Goal: Check status: Check status

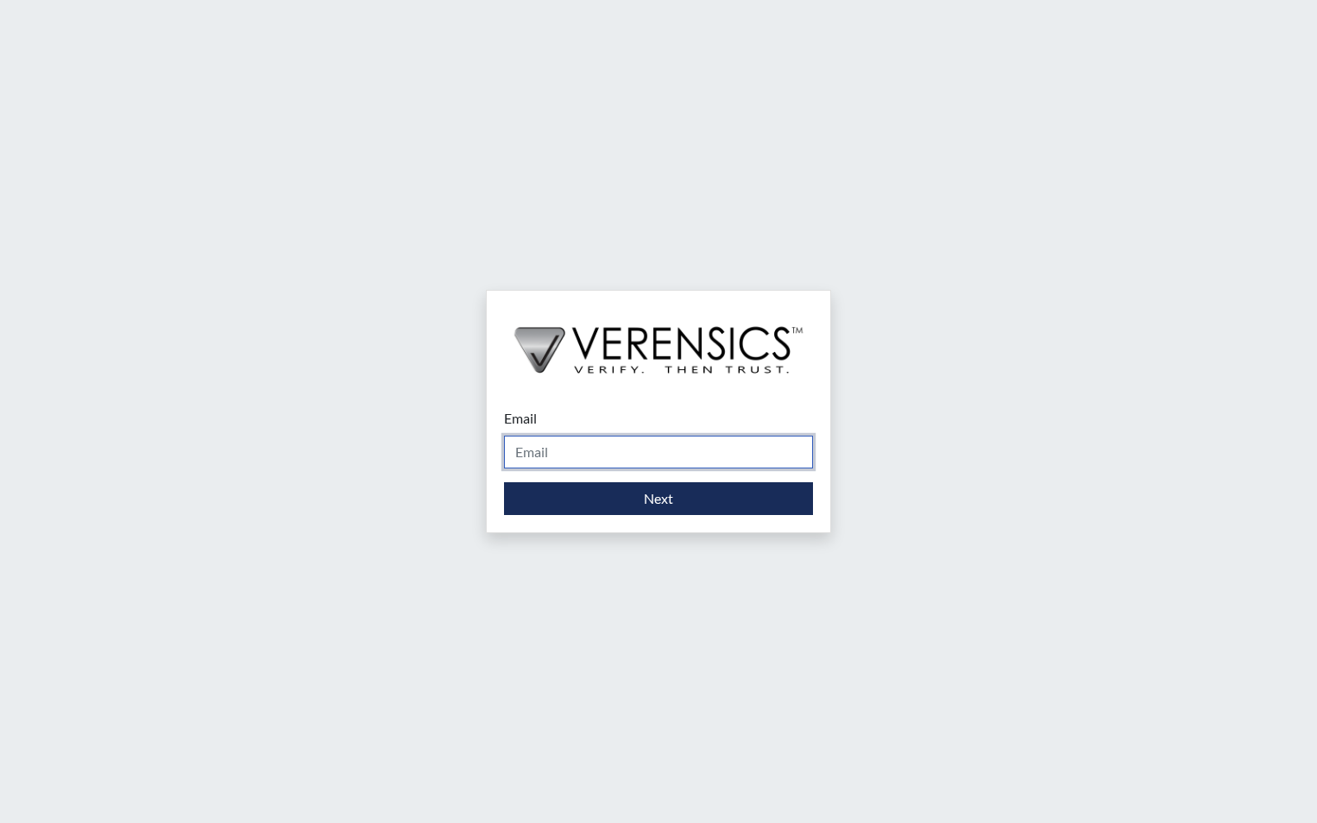
click at [600, 453] on input "Email" at bounding box center [658, 452] width 309 height 33
type input "[PERSON_NAME][EMAIL_ADDRESS][PERSON_NAME][DOMAIN_NAME]"
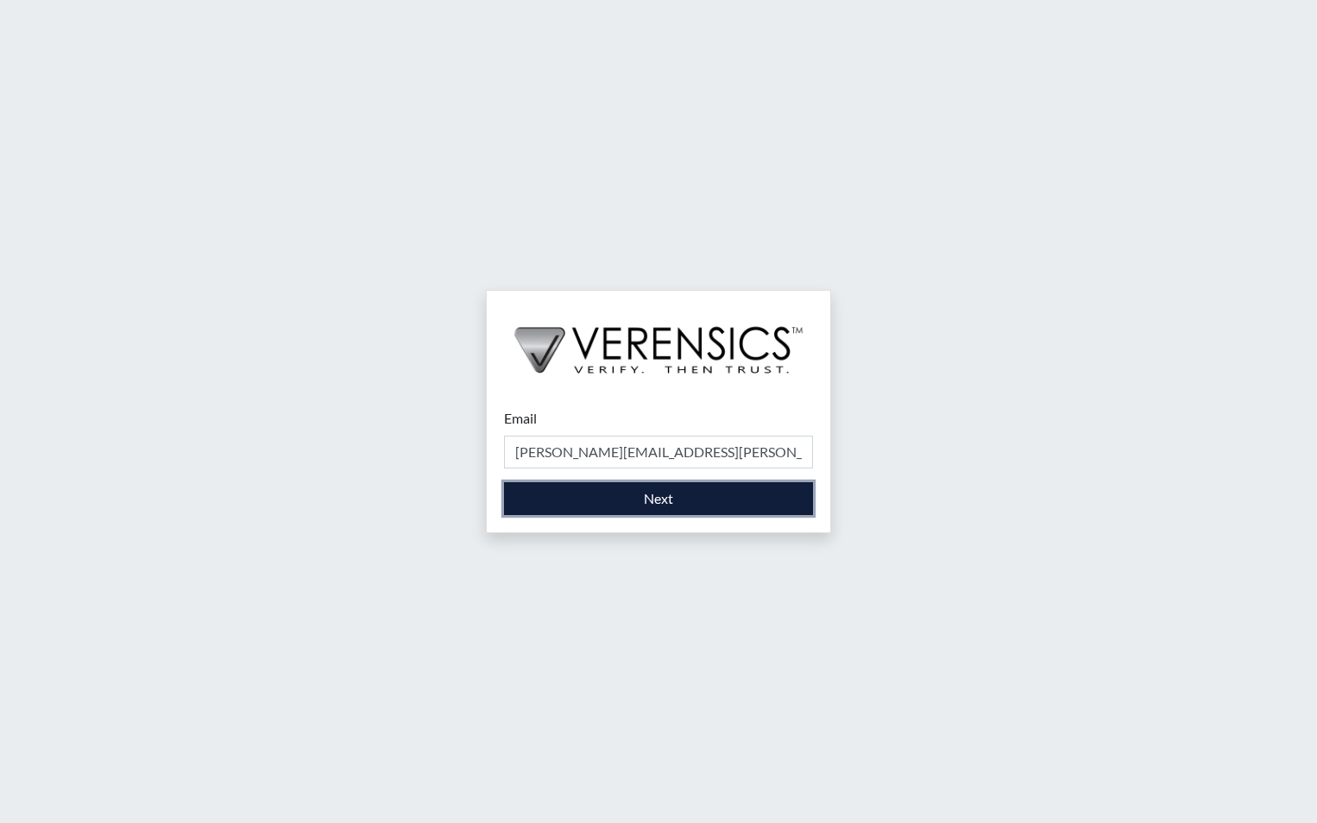
click at [569, 500] on button "Next" at bounding box center [658, 498] width 309 height 33
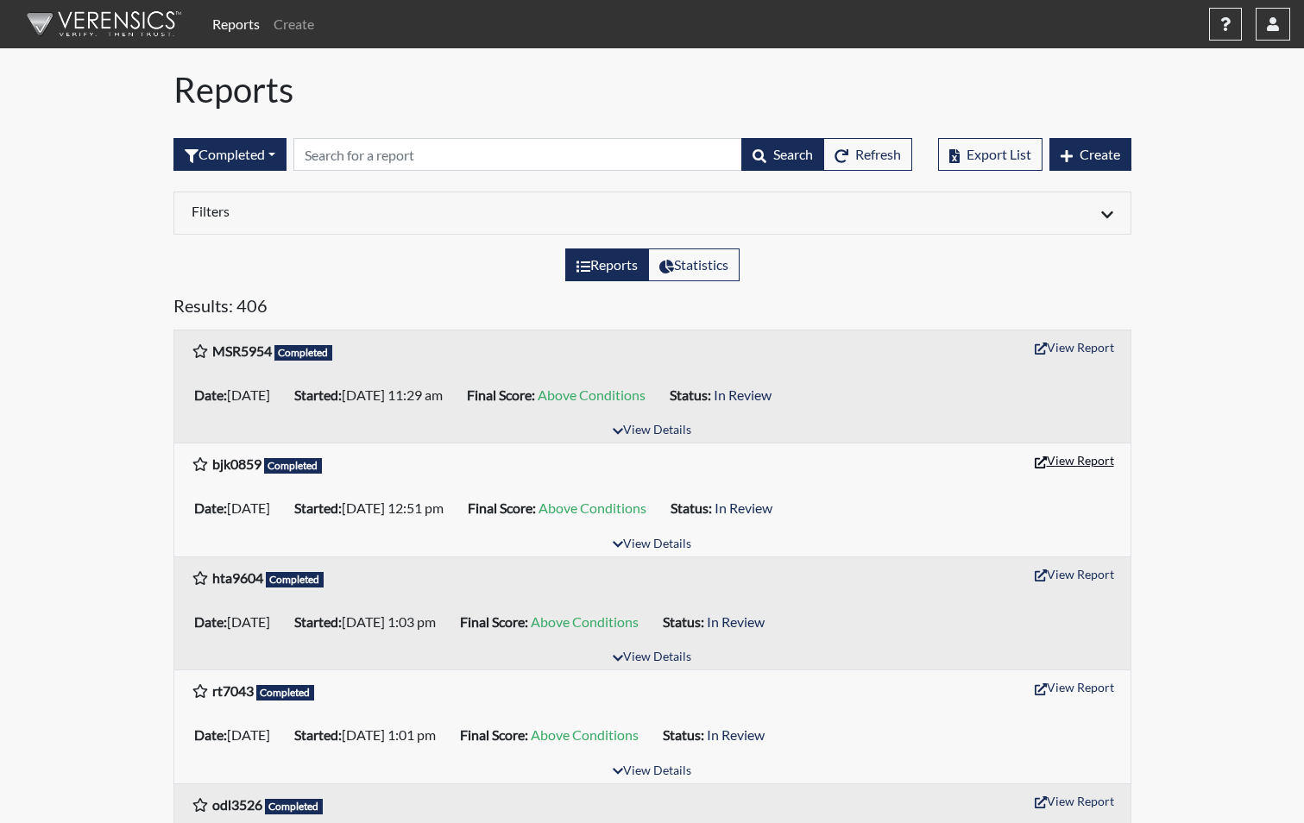
click at [1060, 468] on button "View Report" at bounding box center [1074, 460] width 95 height 27
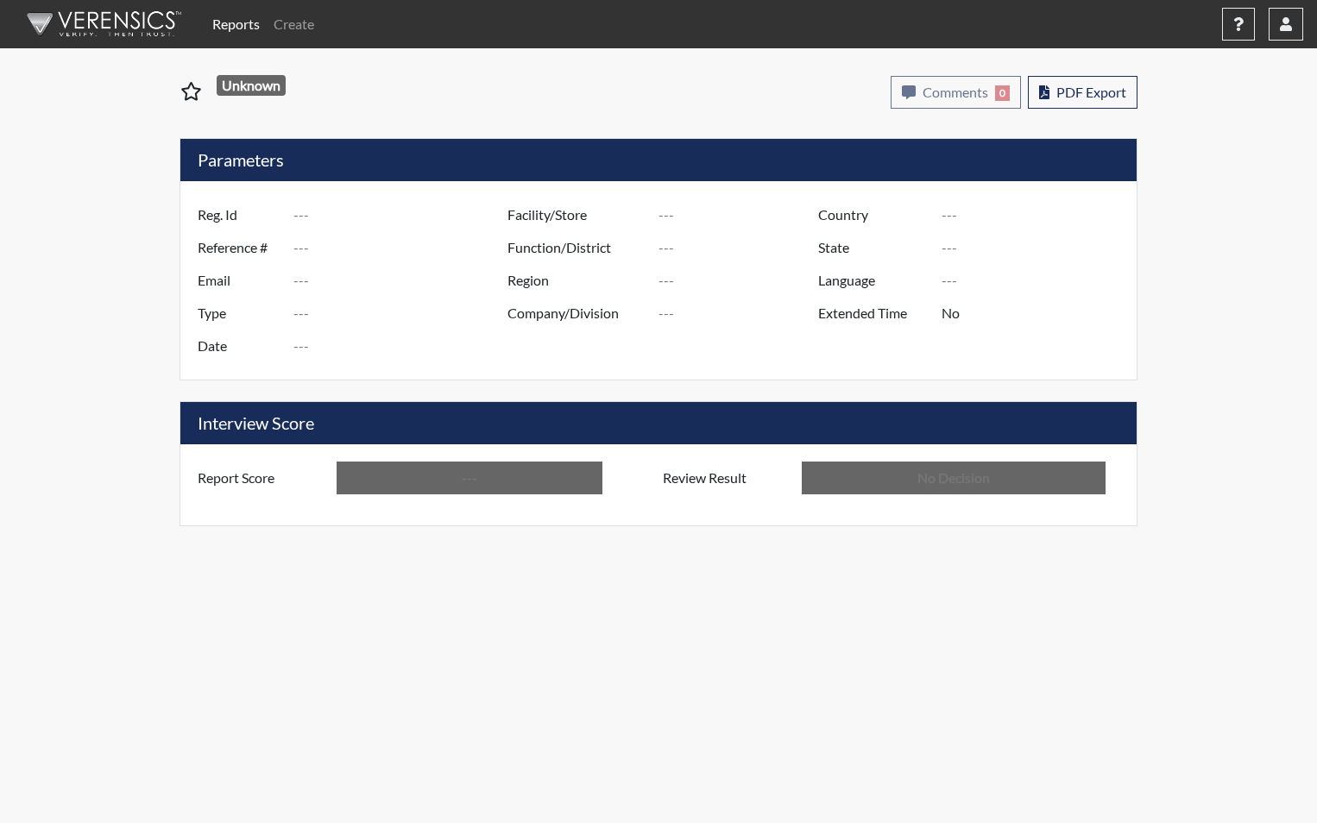
type input "bjk0859"
type input "51331"
type input "---"
type input "Corrections Pre-Employment"
type input "Sep 17, 2025"
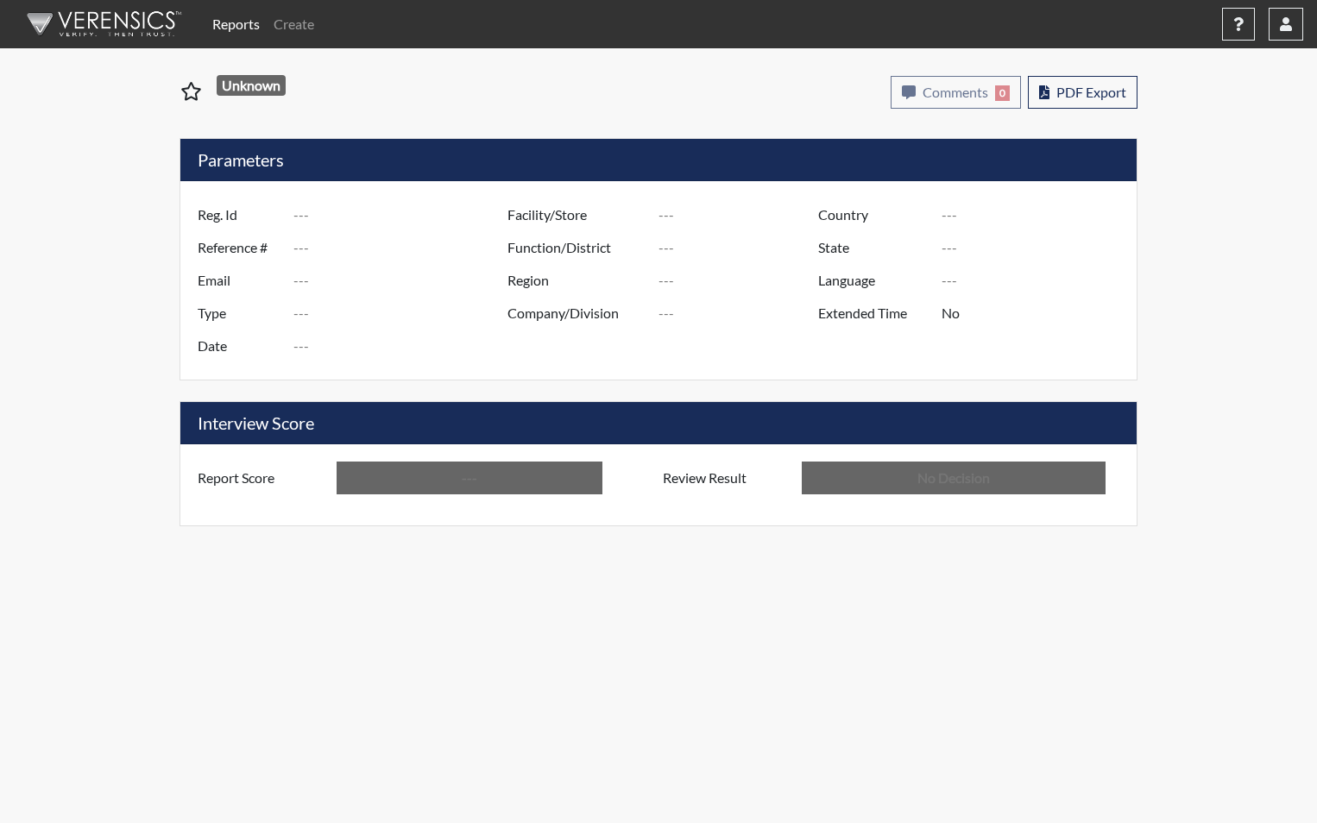
type input "[PERSON_NAME]"
type input "[GEOGRAPHIC_DATA]"
type input "[US_STATE]"
type input "English"
type input "Above Conditions"
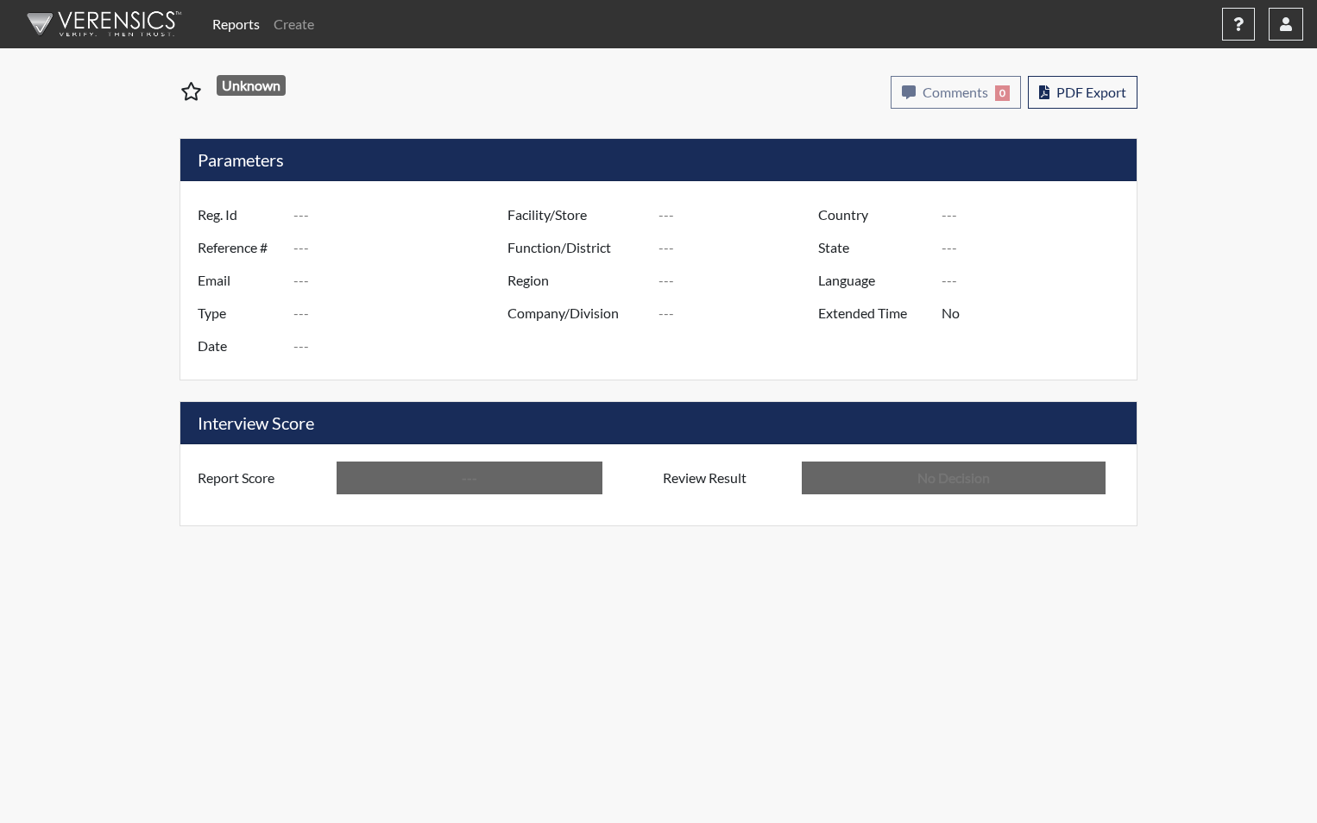
type input "In Review"
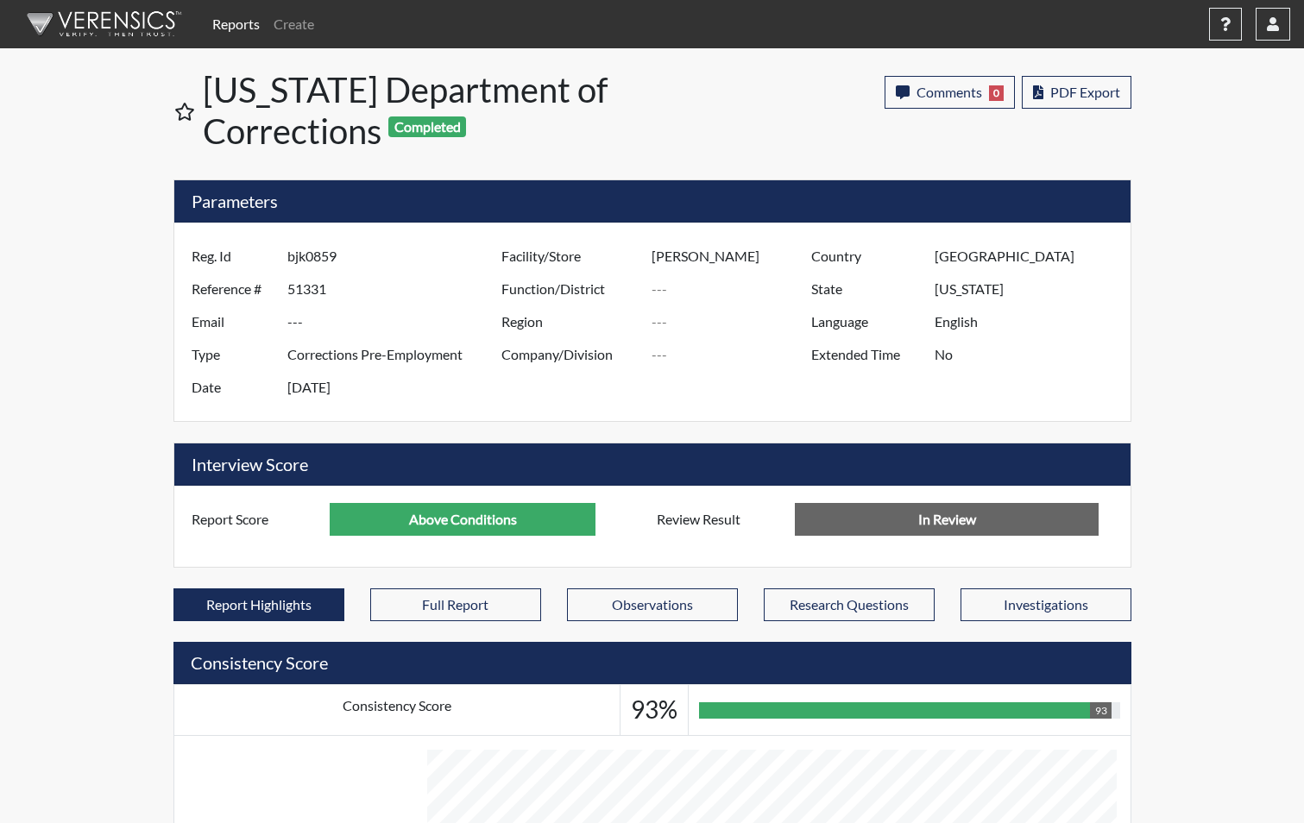
scroll to position [286, 717]
click at [653, 318] on input "text" at bounding box center [733, 321] width 164 height 33
click at [252, 27] on link "Reports" at bounding box center [235, 24] width 61 height 35
